Goal: Task Accomplishment & Management: Manage account settings

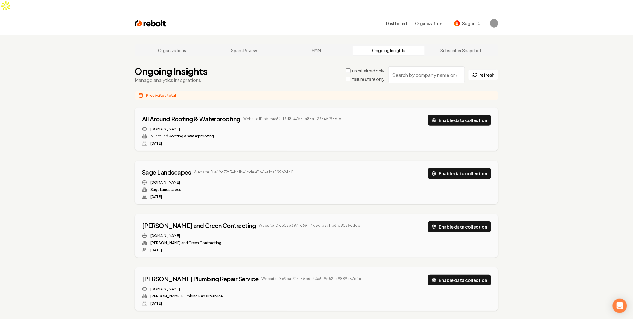
click at [63, 142] on div "Organizations Spam Review SMM Ongoing Insights Subscriber Snapshot Ongoing Insi…" at bounding box center [316, 320] width 633 height 570
click at [463, 107] on div "All Around Roofing & Waterproofing Website ID: b51eaa62-13d8-4753-a85a-123345f9…" at bounding box center [316, 128] width 363 height 43
click at [465, 115] on button "Enable data collection" at bounding box center [459, 120] width 63 height 11
click at [472, 169] on div "Sage Landscapes Website ID: a49d72f5-bc1b-4dde-8166-a1ca999b24c0 sagelandscapes…" at bounding box center [316, 183] width 349 height 31
click at [472, 168] on button "Enable data collection" at bounding box center [459, 173] width 63 height 11
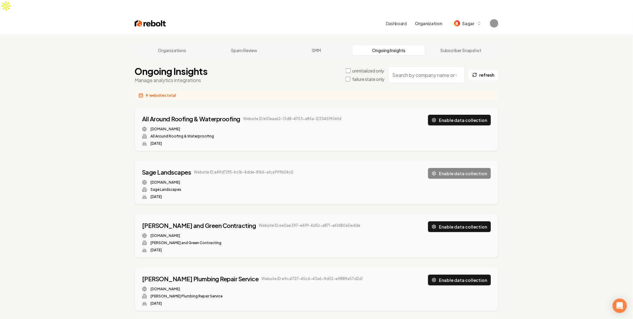
click at [458, 221] on button "Enable data collection" at bounding box center [459, 226] width 63 height 11
drag, startPoint x: 455, startPoint y: 266, endPoint x: 462, endPoint y: 290, distance: 25.3
click at [455, 274] on button "Enable data collection" at bounding box center [459, 279] width 63 height 11
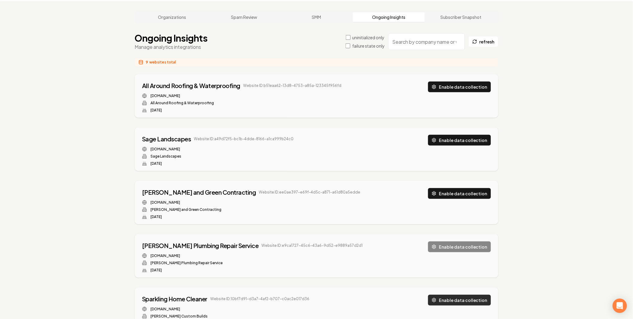
click at [461, 295] on button "Enable data collection" at bounding box center [459, 300] width 63 height 11
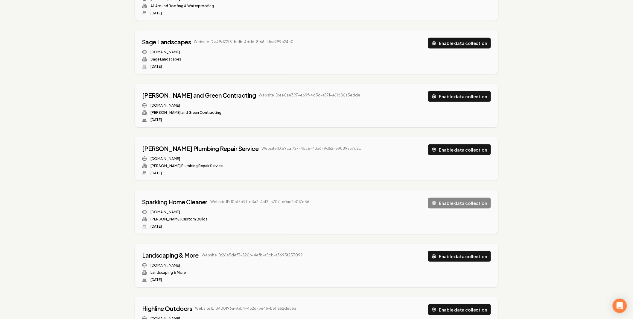
scroll to position [133, 0]
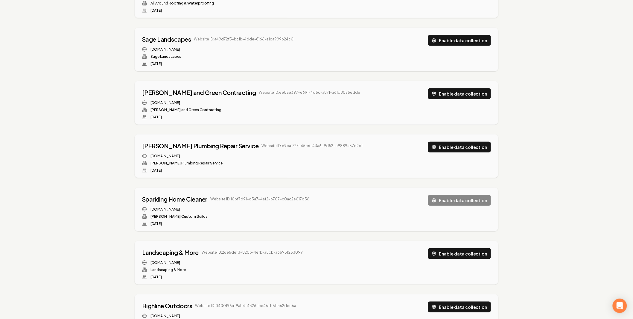
drag, startPoint x: 458, startPoint y: 244, endPoint x: 457, endPoint y: 273, distance: 29.6
click at [458, 248] on button "Enable data collection" at bounding box center [459, 253] width 63 height 11
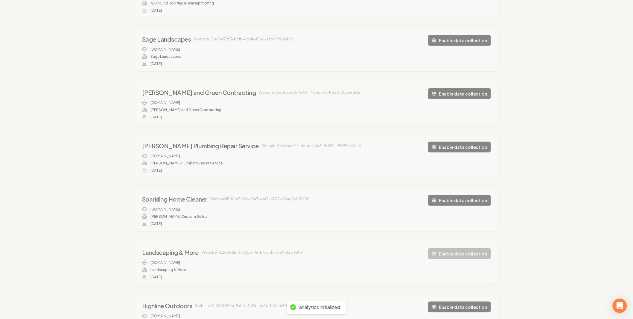
click at [457, 293] on div "Organizations Spam Review SMM Ongoing Insights Subscriber Snapshot Ongoing Insi…" at bounding box center [316, 187] width 633 height 570
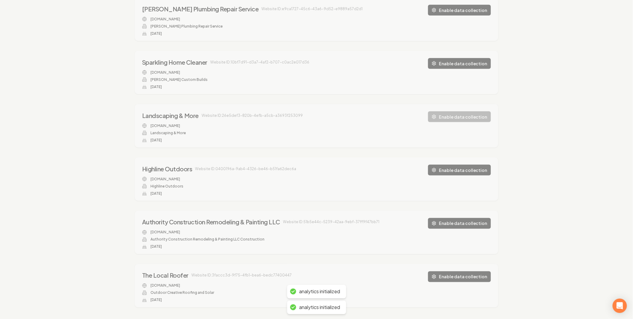
scroll to position [274, 0]
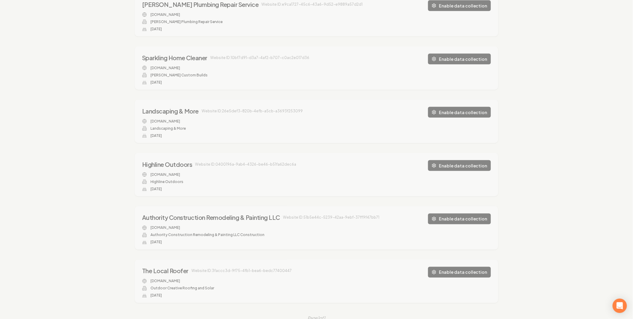
click at [543, 149] on div "Organizations Spam Review SMM Ongoing Insights Subscriber Snapshot Ongoing Insi…" at bounding box center [316, 46] width 633 height 570
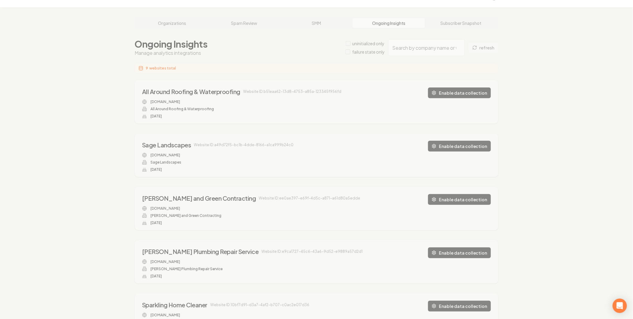
scroll to position [0, 0]
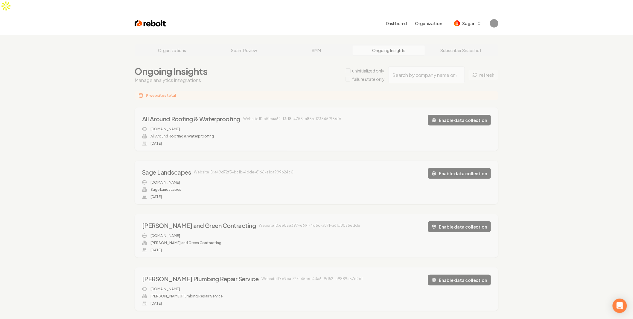
click at [555, 178] on div "Organizations Spam Review SMM Ongoing Insights Subscriber Snapshot Ongoing Insi…" at bounding box center [316, 320] width 633 height 570
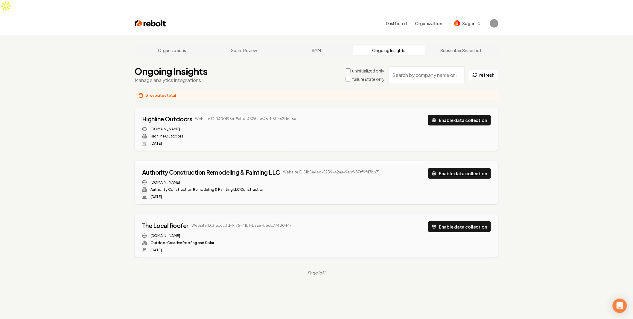
click at [454, 107] on div "Highline Outdoors Website ID: 0400196a-9ab4-4326-be46-b51fa62dec6a highlineaz.c…" at bounding box center [316, 128] width 363 height 43
click at [459, 115] on button "Enable data collection" at bounding box center [459, 120] width 63 height 11
drag, startPoint x: 465, startPoint y: 166, endPoint x: 468, endPoint y: 166, distance: 4.0
click at [465, 168] on button "Enable data collection" at bounding box center [459, 173] width 63 height 11
click at [477, 221] on button "Enable data collection" at bounding box center [459, 226] width 63 height 11
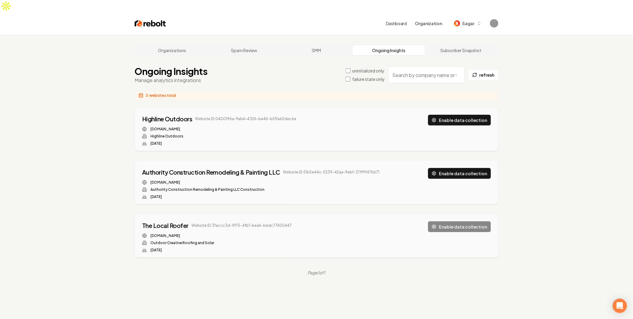
click at [362, 76] on label "failure state only" at bounding box center [368, 79] width 33 height 6
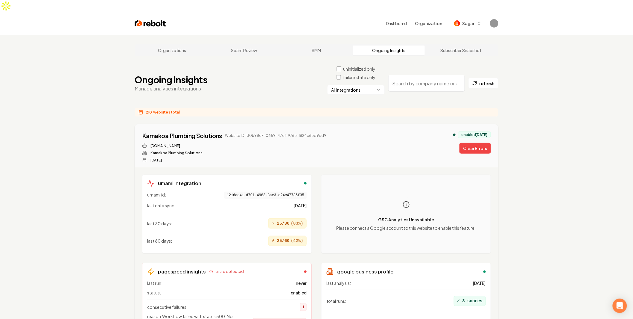
click at [357, 66] on label "uninitialized only" at bounding box center [359, 69] width 32 height 6
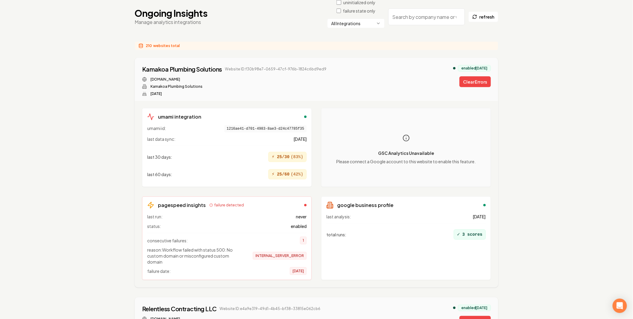
scroll to position [100, 0]
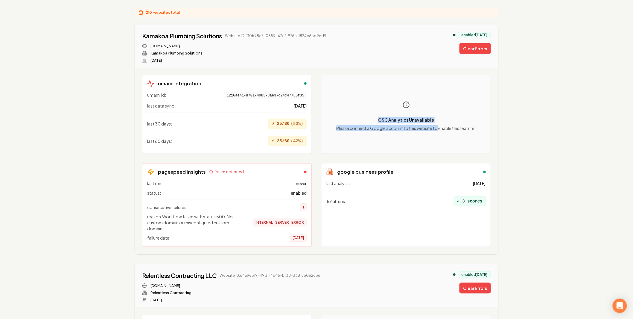
drag, startPoint x: 352, startPoint y: 104, endPoint x: 446, endPoint y: 130, distance: 98.0
click at [438, 131] on div "GSC Analytics Unavailable Please connect a Google account to this website to en…" at bounding box center [407, 114] width 160 height 69
click at [447, 130] on div "GSC Analytics Unavailable Please connect a Google account to this website to en…" at bounding box center [407, 114] width 160 height 69
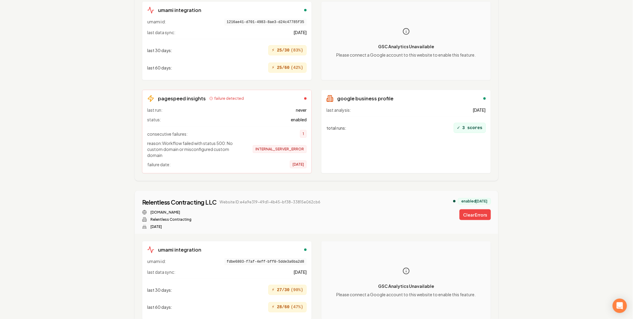
scroll to position [133, 0]
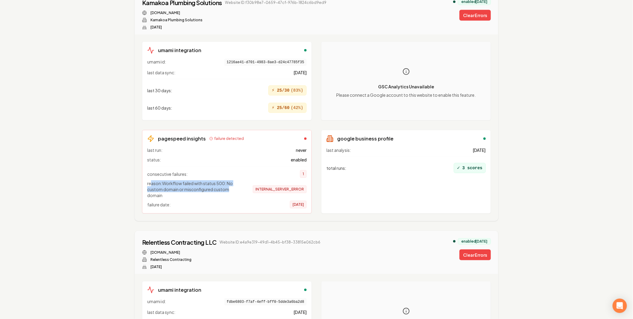
drag, startPoint x: 151, startPoint y: 171, endPoint x: 240, endPoint y: 175, distance: 89.6
click at [236, 180] on span "reason: Workflow failed with status 500: No custom domain or misconfigured cust…" at bounding box center [195, 189] width 96 height 18
click at [242, 180] on span "reason: Workflow failed with status 500: No custom domain or misconfigured cust…" at bounding box center [195, 189] width 96 height 18
click at [220, 180] on span "reason: Workflow failed with status 500: No custom domain or misconfigured cust…" at bounding box center [195, 189] width 96 height 18
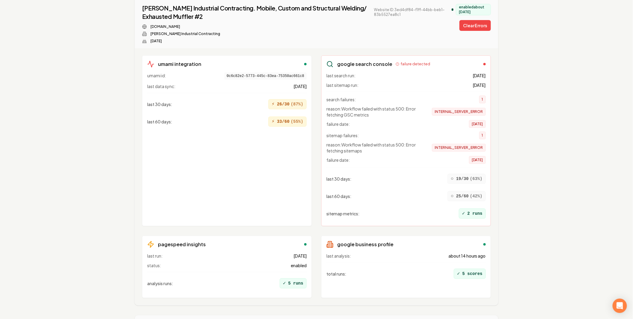
scroll to position [931, 0]
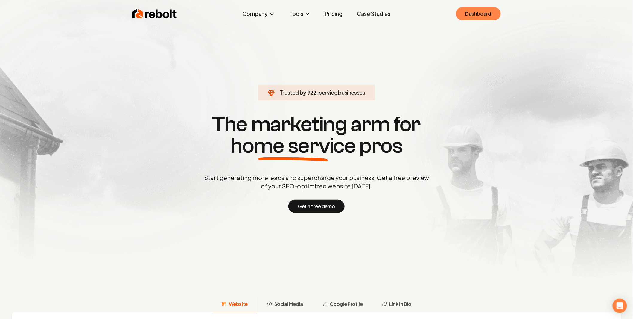
click at [483, 19] on link "Dashboard" at bounding box center [478, 13] width 45 height 13
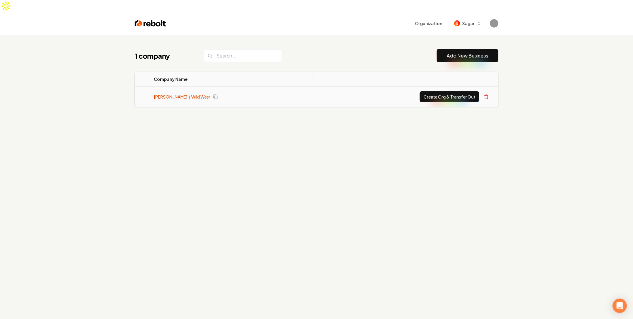
click at [178, 94] on link "[PERSON_NAME]'s Wild West" at bounding box center [182, 97] width 57 height 6
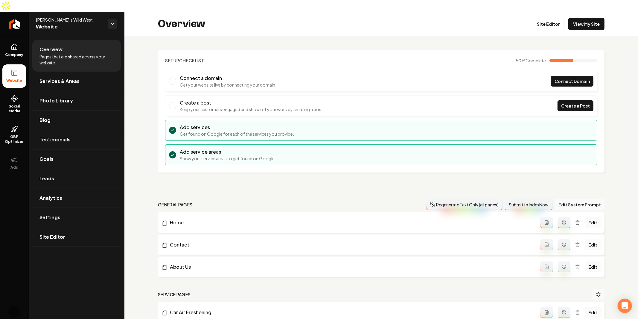
click at [464, 199] on button "Regenerate Text Only (all pages)" at bounding box center [465, 204] width 76 height 11
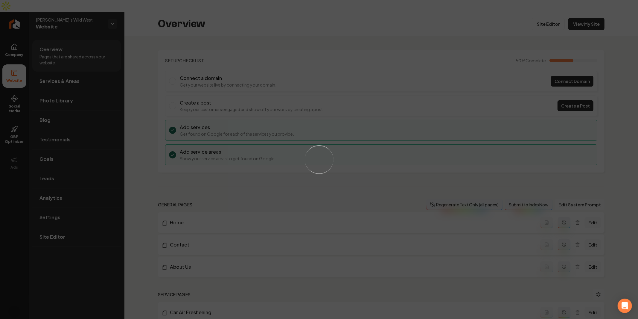
click at [439, 179] on div "Loading..." at bounding box center [319, 159] width 638 height 319
click at [437, 179] on div "Loading..." at bounding box center [319, 159] width 638 height 319
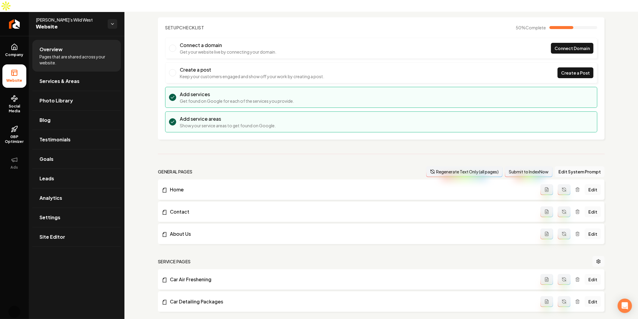
scroll to position [33, 0]
click at [150, 145] on div "Setup Checklist 50 % Complete Connect a domain Get your website live by connect…" at bounding box center [382, 219] width 514 height 433
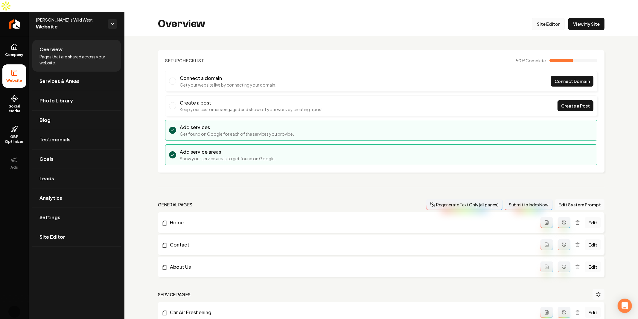
click at [553, 18] on link "Site Editor" at bounding box center [548, 24] width 33 height 12
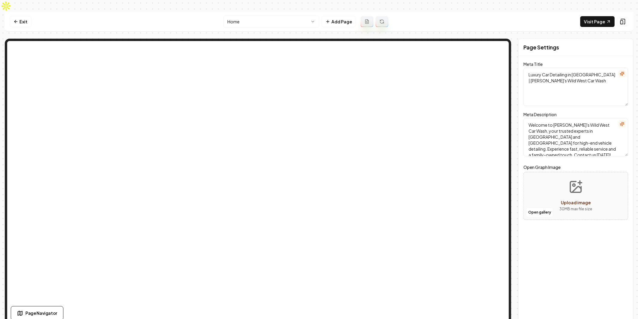
click at [378, 16] on button at bounding box center [382, 21] width 13 height 11
click at [597, 16] on link "Visit Page" at bounding box center [598, 21] width 34 height 11
click at [211, 14] on nav "Exit Home Add Page Visit Page" at bounding box center [319, 21] width 629 height 19
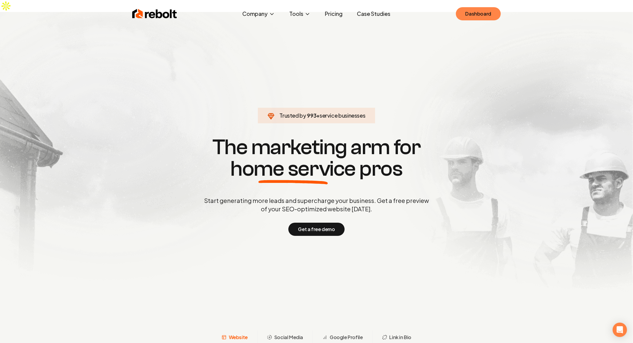
click at [474, 16] on link "Dashboard" at bounding box center [478, 13] width 45 height 13
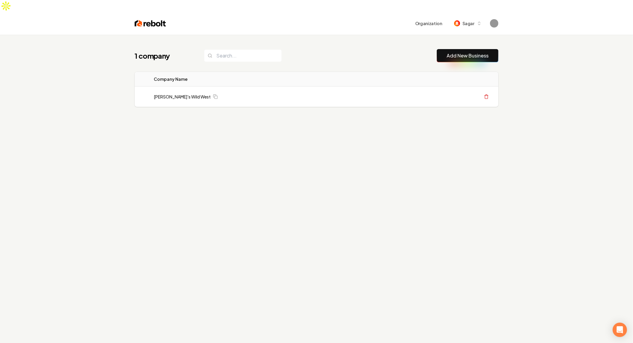
scroll to position [23, 0]
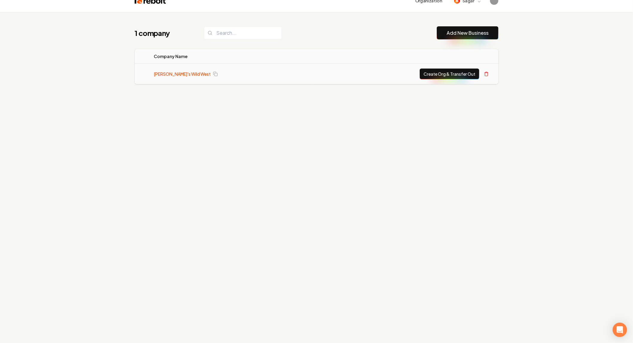
click at [172, 71] on link "Mitch's Wild West" at bounding box center [182, 74] width 57 height 6
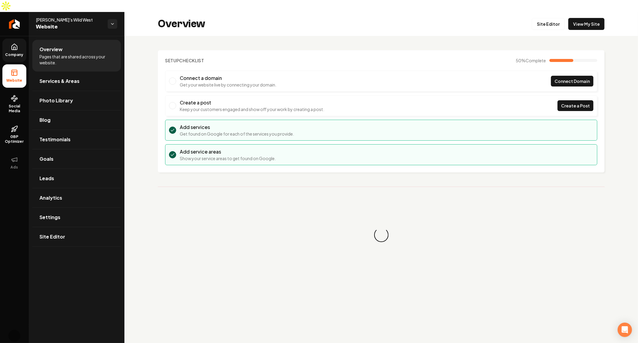
click at [16, 52] on span "Company" at bounding box center [14, 54] width 23 height 5
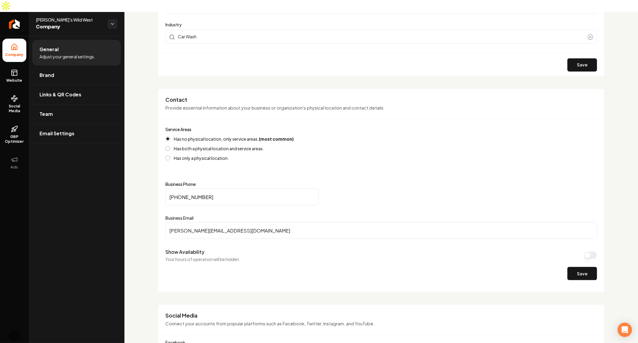
scroll to position [836, 0]
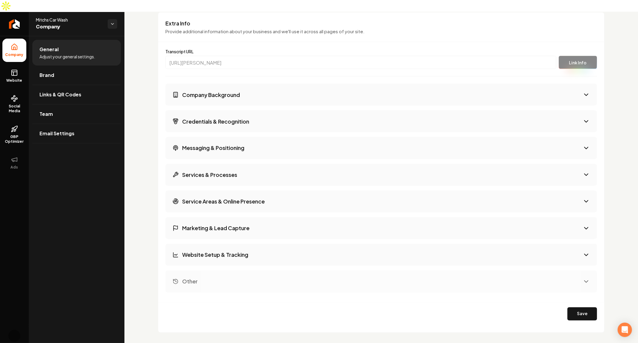
scroll to position [836, 0]
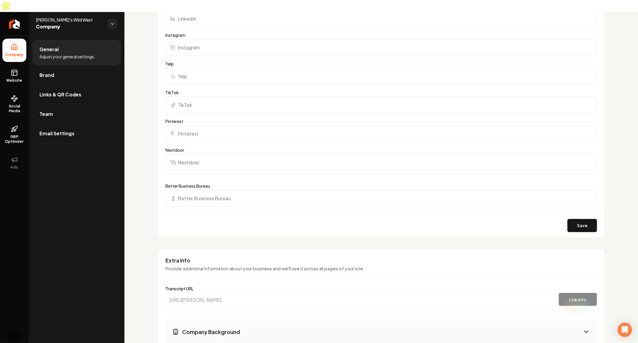
scroll to position [836, 0]
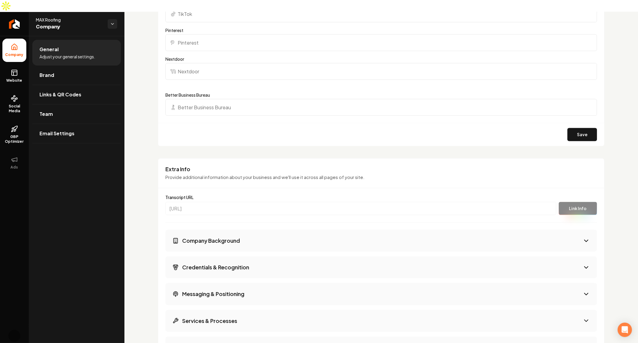
scroll to position [968, 0]
